Goal: Task Accomplishment & Management: Manage account settings

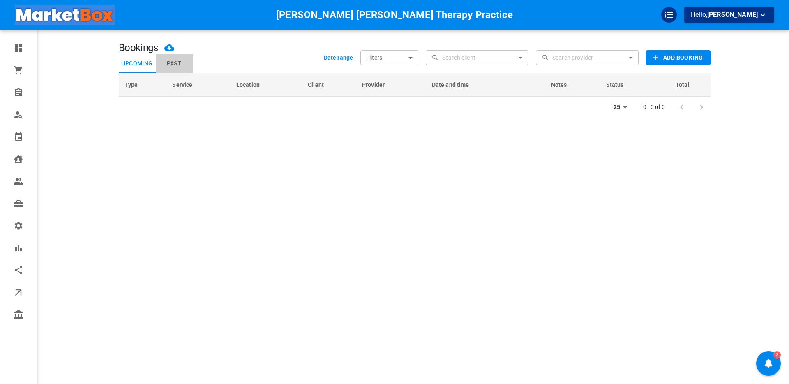
click at [173, 63] on button "Past" at bounding box center [174, 63] width 37 height 19
